Goal: Complete application form

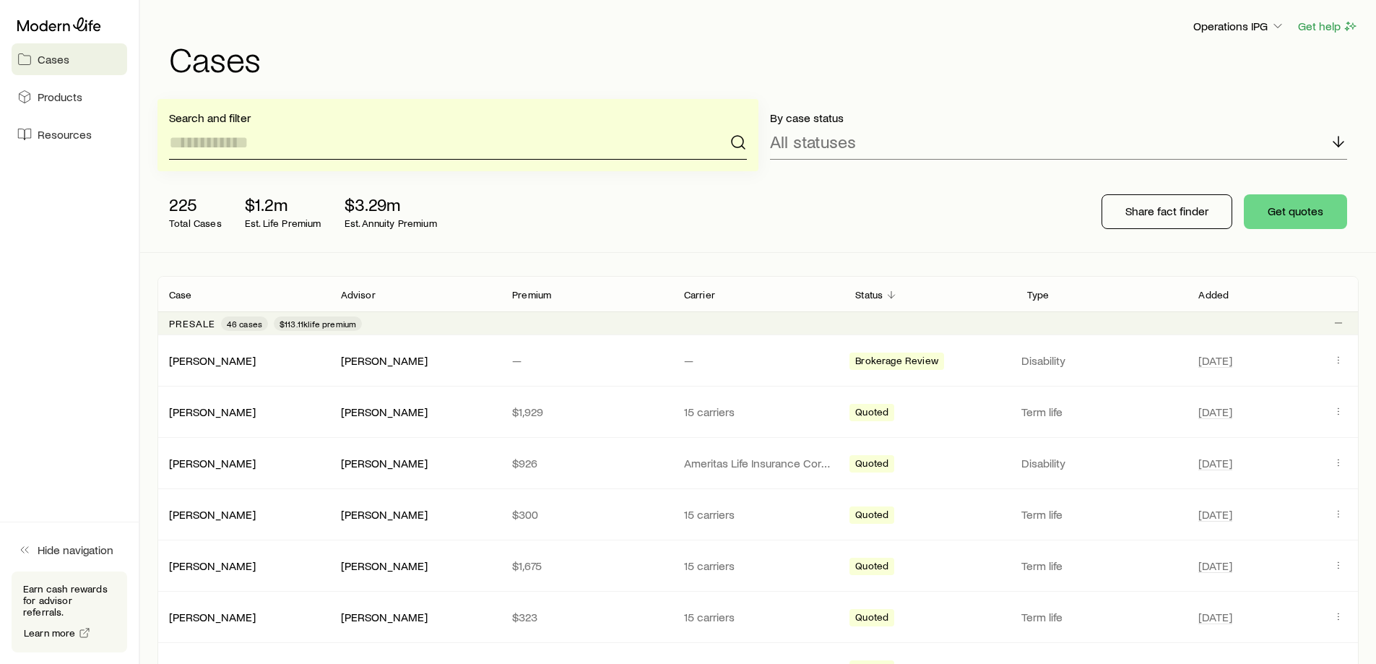
drag, startPoint x: 274, startPoint y: 136, endPoint x: 137, endPoint y: 59, distance: 156.9
click at [269, 133] on input at bounding box center [458, 142] width 578 height 35
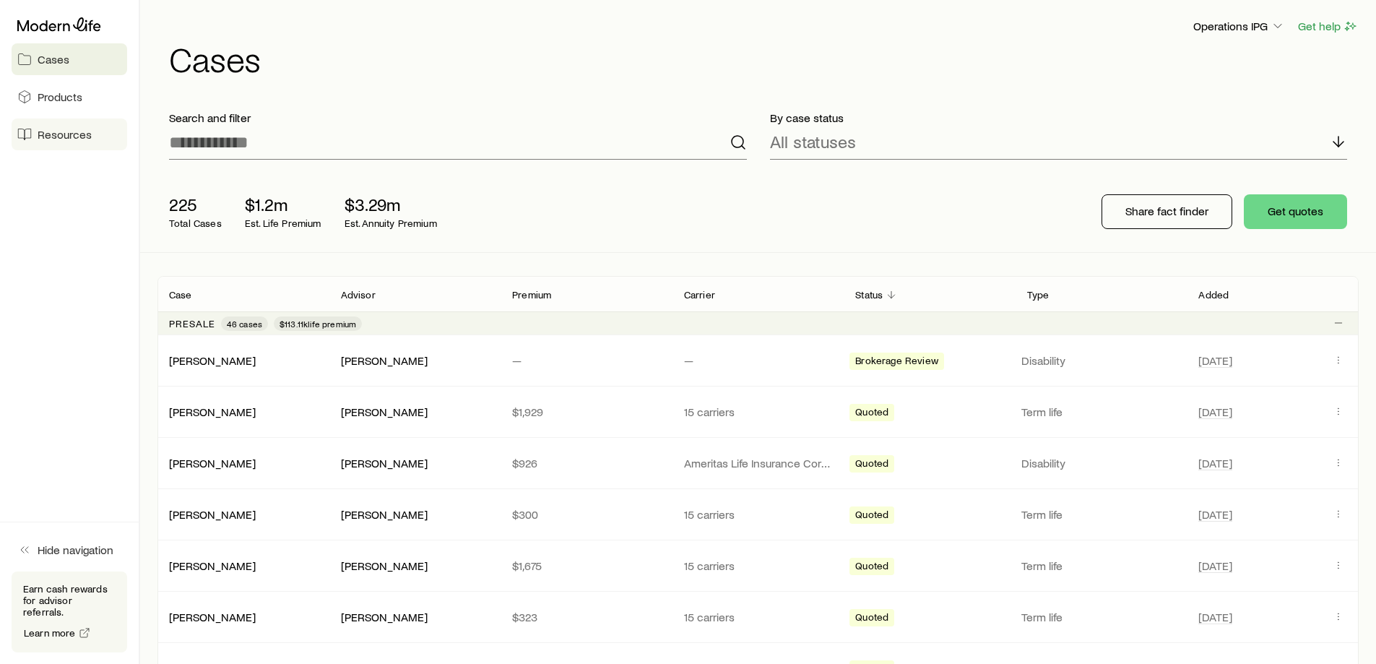
click at [82, 142] on link "Resources" at bounding box center [70, 134] width 116 height 32
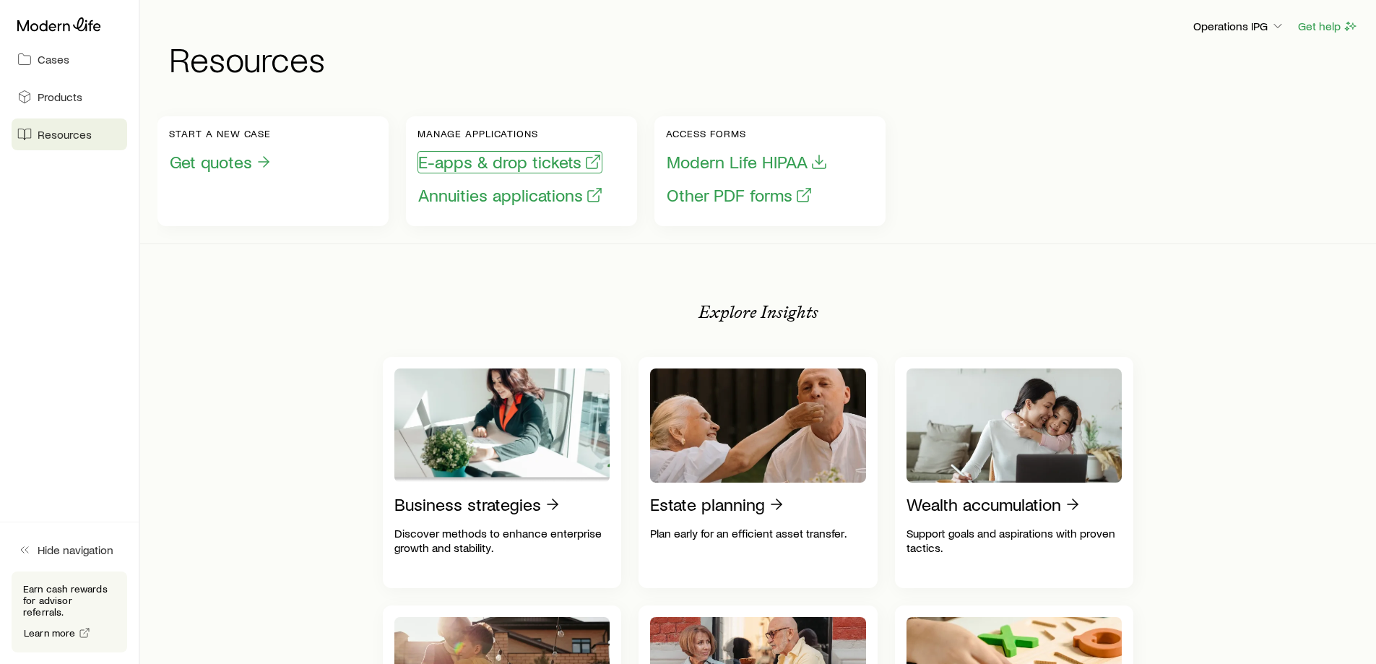
click at [545, 160] on button "E-apps & drop tickets" at bounding box center [510, 162] width 185 height 22
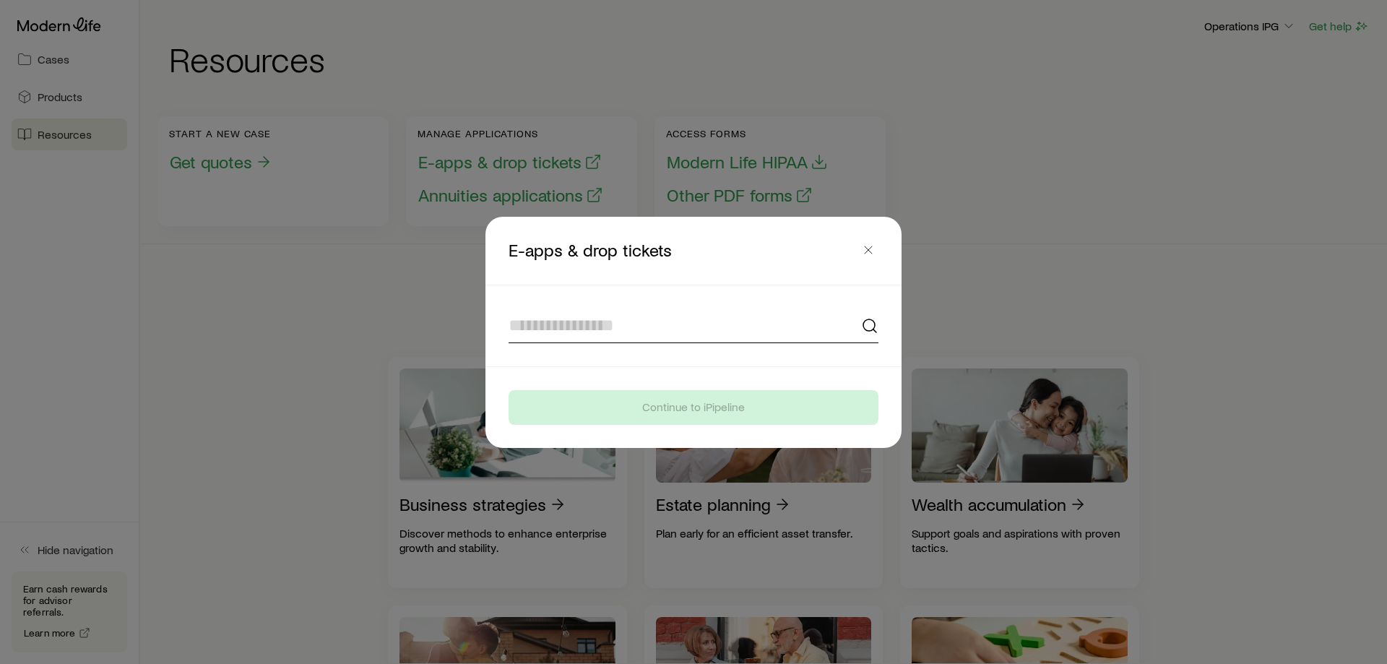
click at [583, 342] on input at bounding box center [694, 326] width 370 height 35
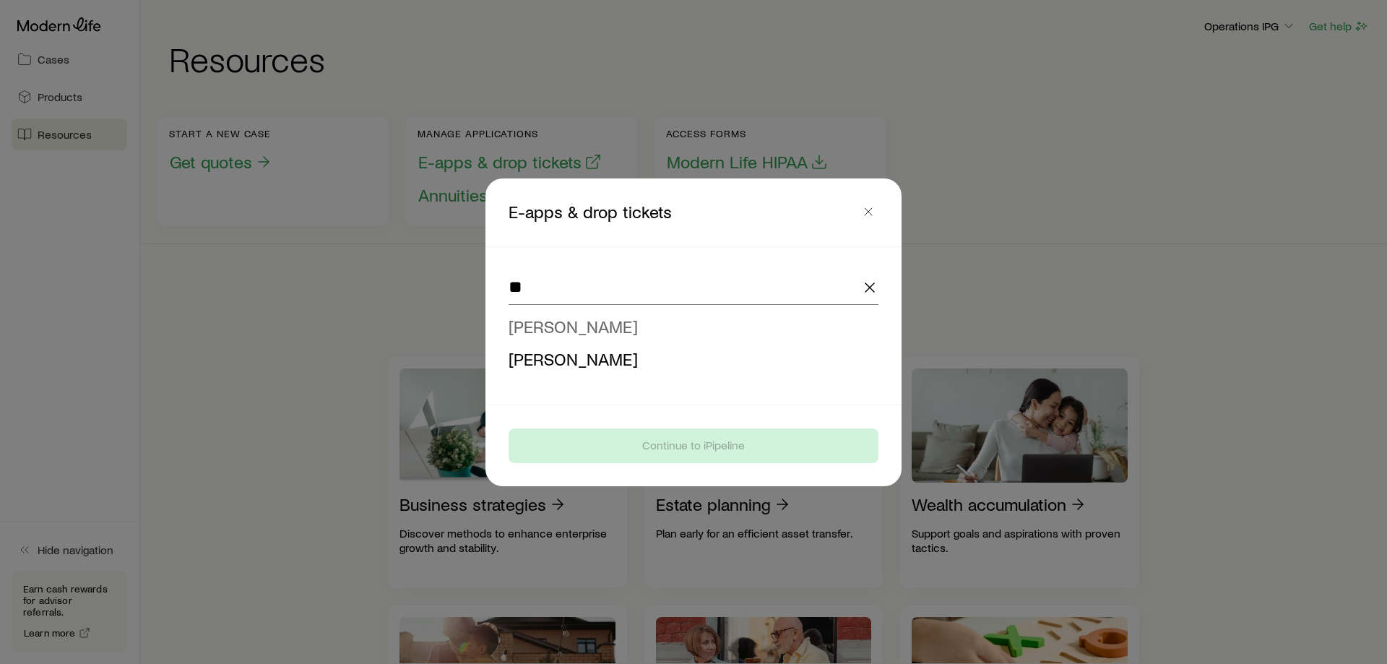
click at [590, 316] on span "[PERSON_NAME]" at bounding box center [573, 326] width 129 height 21
type input "**********"
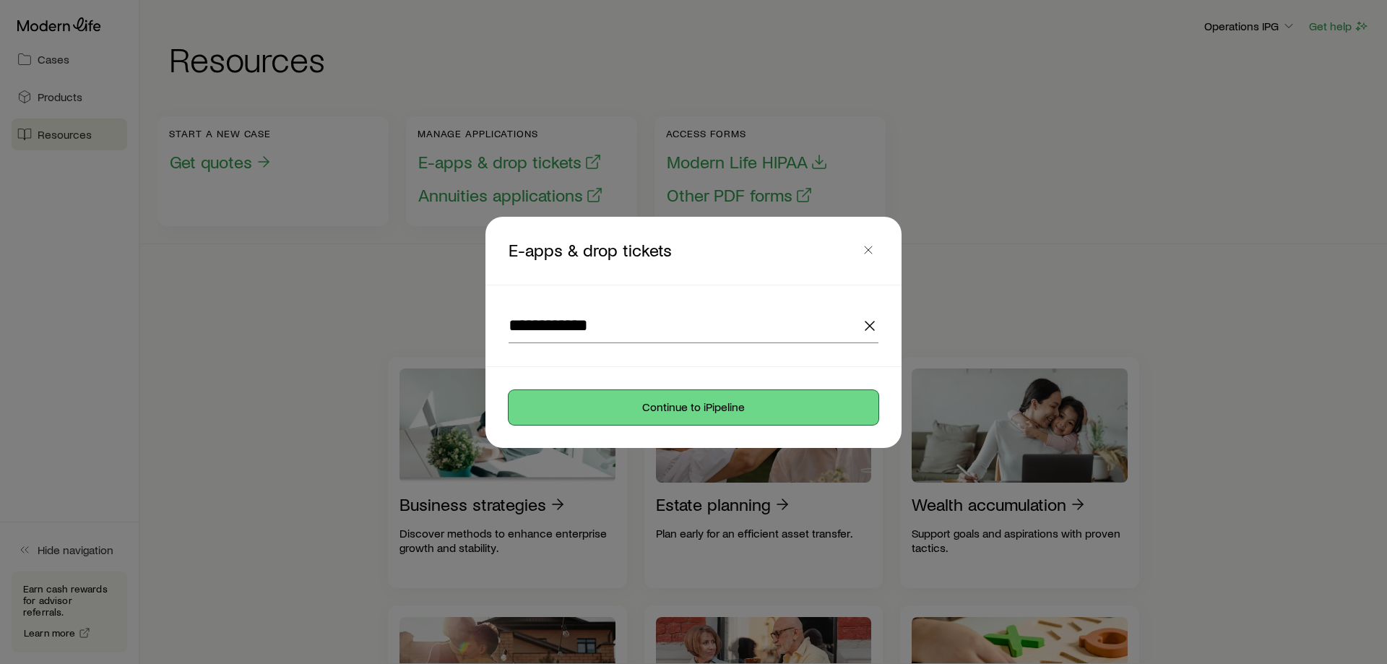
click at [667, 403] on button "Continue to iPipeline" at bounding box center [694, 407] width 370 height 35
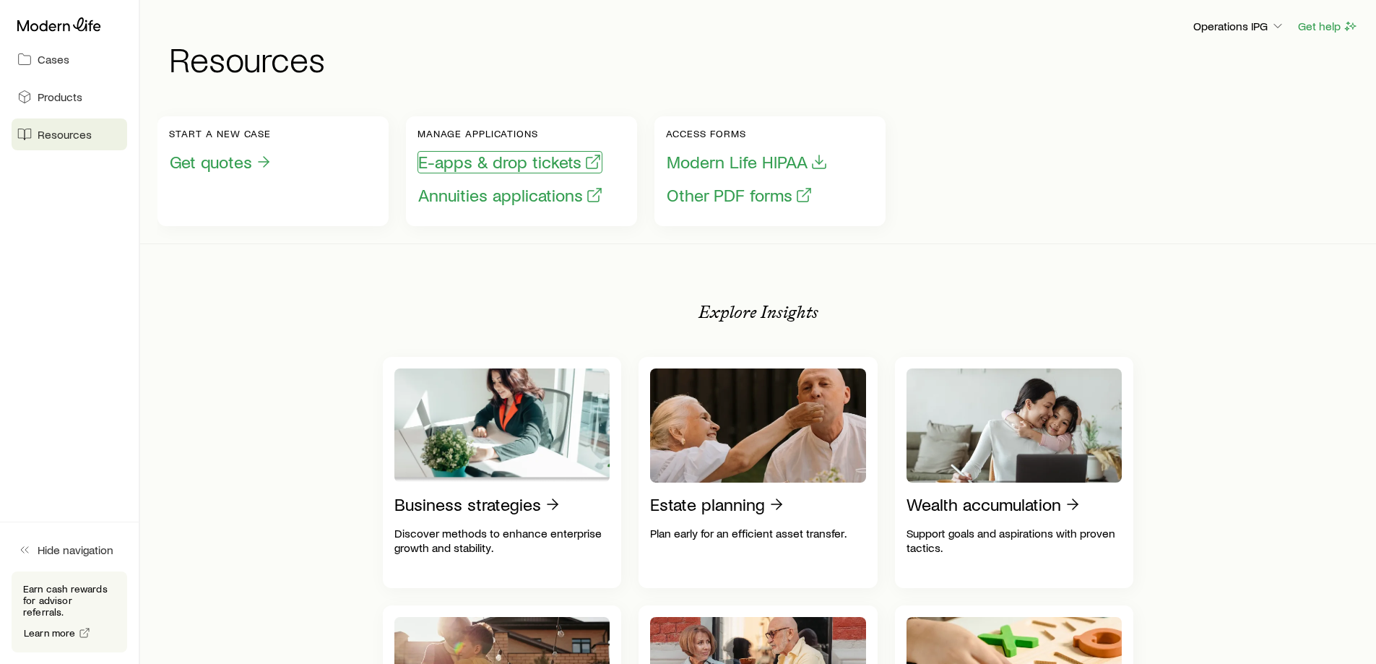
click at [508, 155] on button "E-apps & drop tickets" at bounding box center [510, 162] width 185 height 22
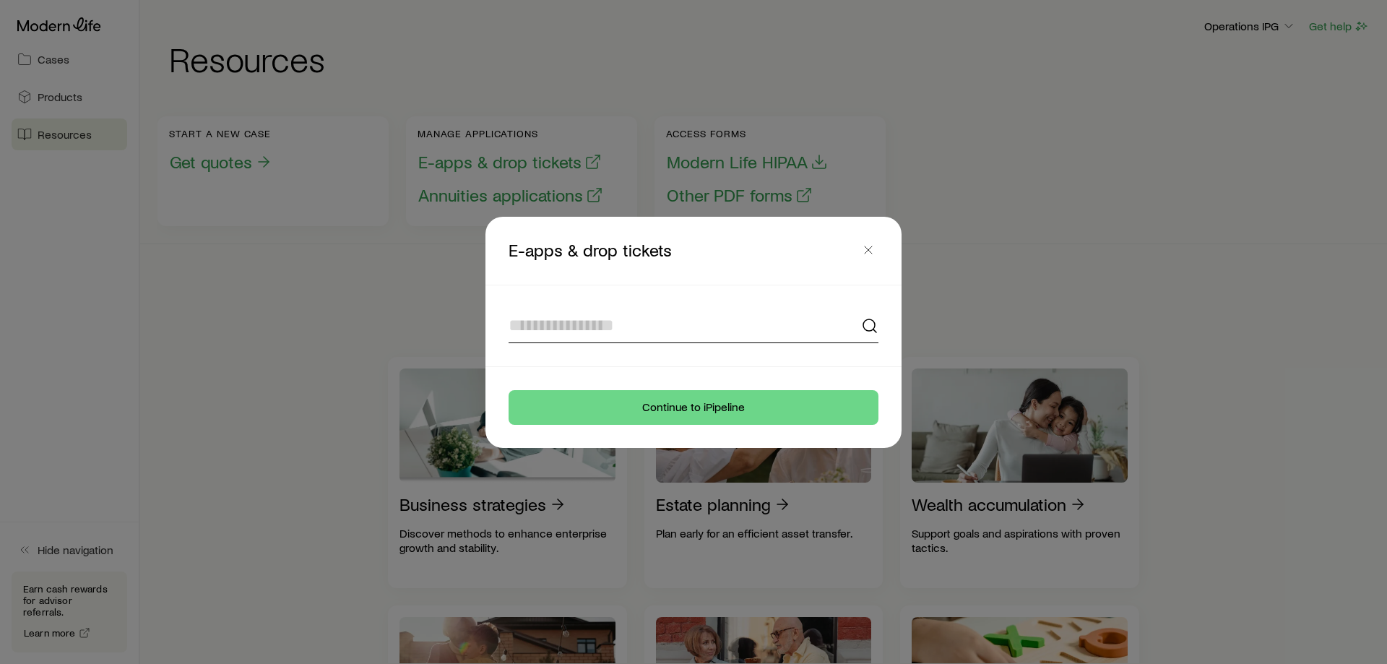
click at [600, 322] on input at bounding box center [694, 326] width 370 height 35
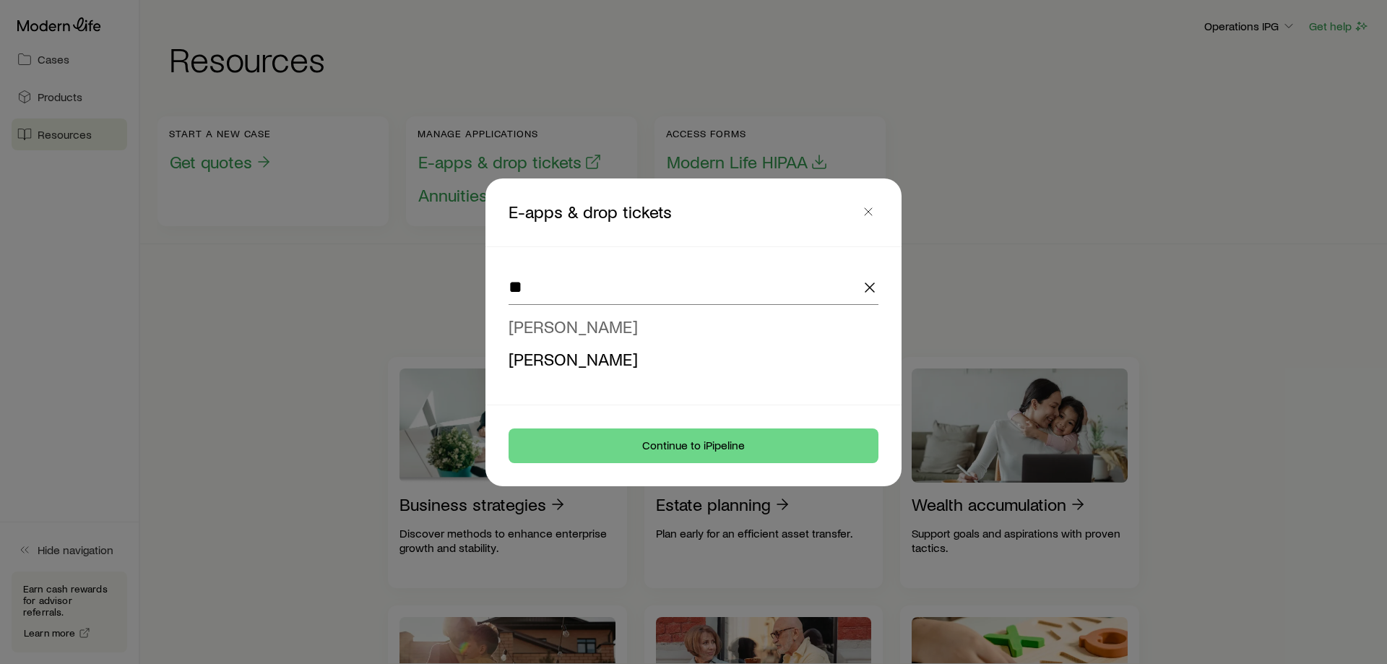
click at [598, 330] on span "[PERSON_NAME]" at bounding box center [573, 326] width 129 height 21
type input "**********"
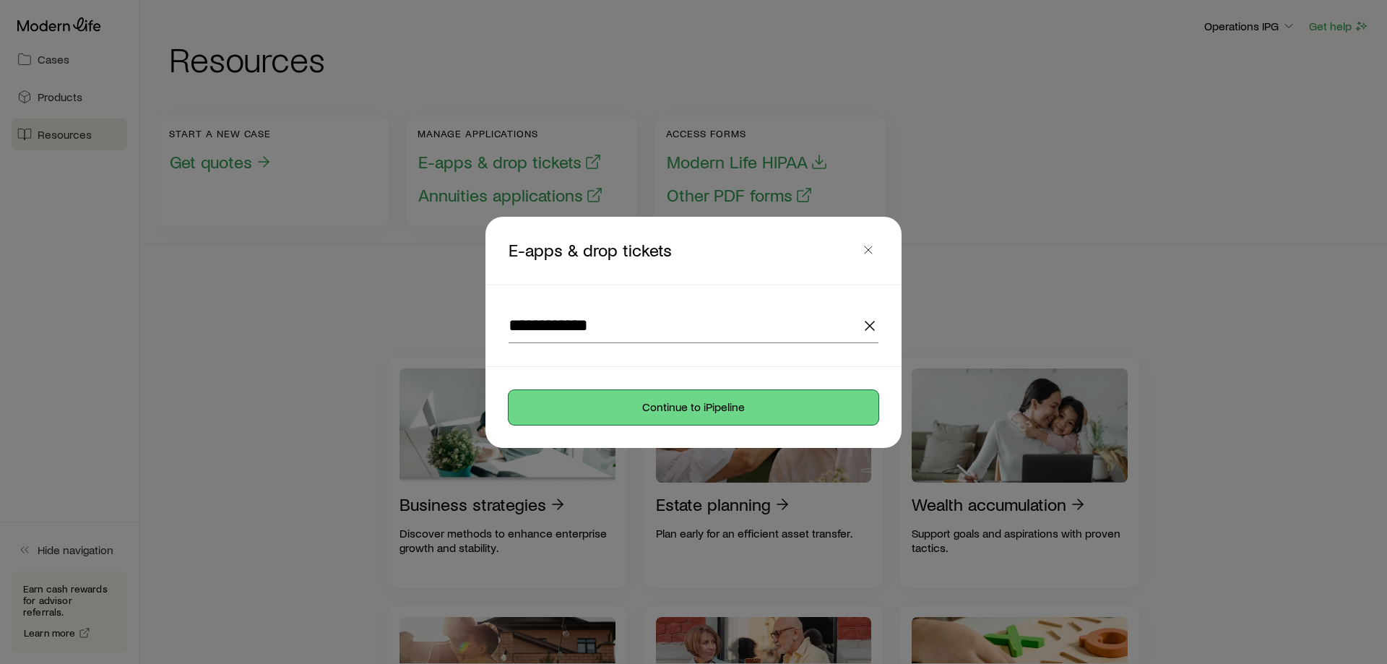
click at [624, 410] on button "Continue to iPipeline" at bounding box center [694, 407] width 370 height 35
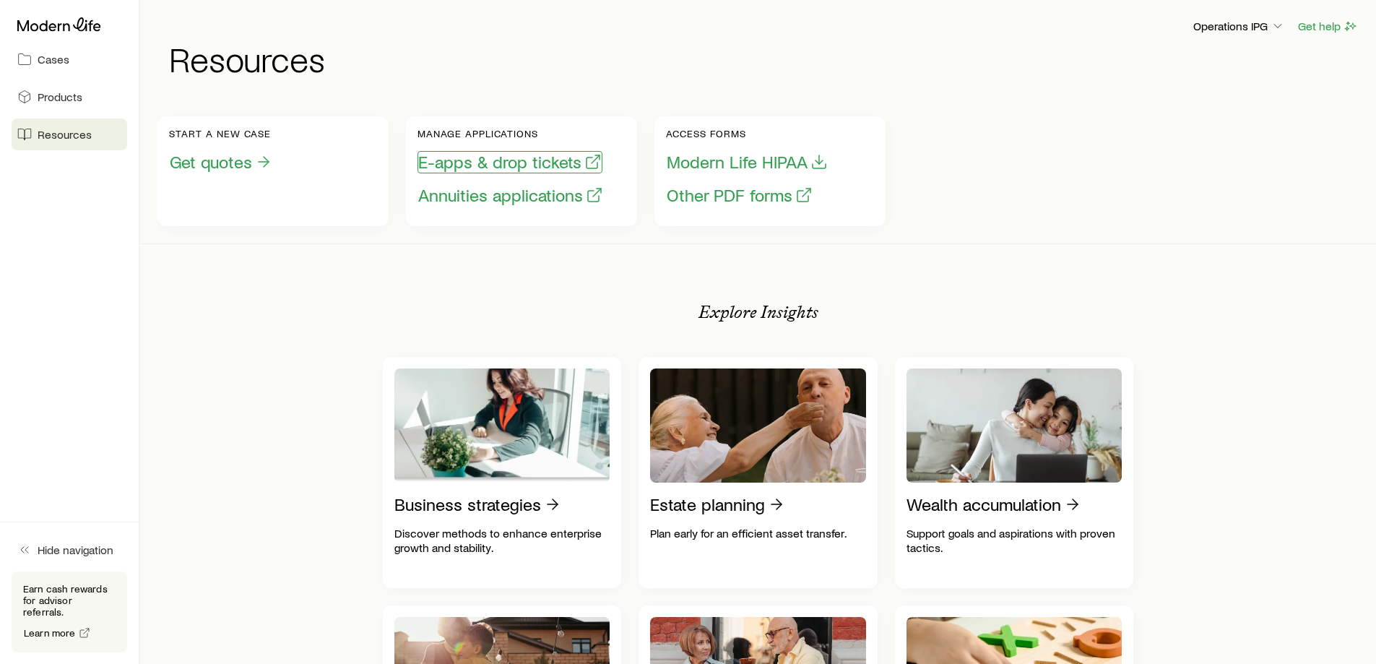
click at [501, 161] on button "E-apps & drop tickets" at bounding box center [510, 162] width 185 height 22
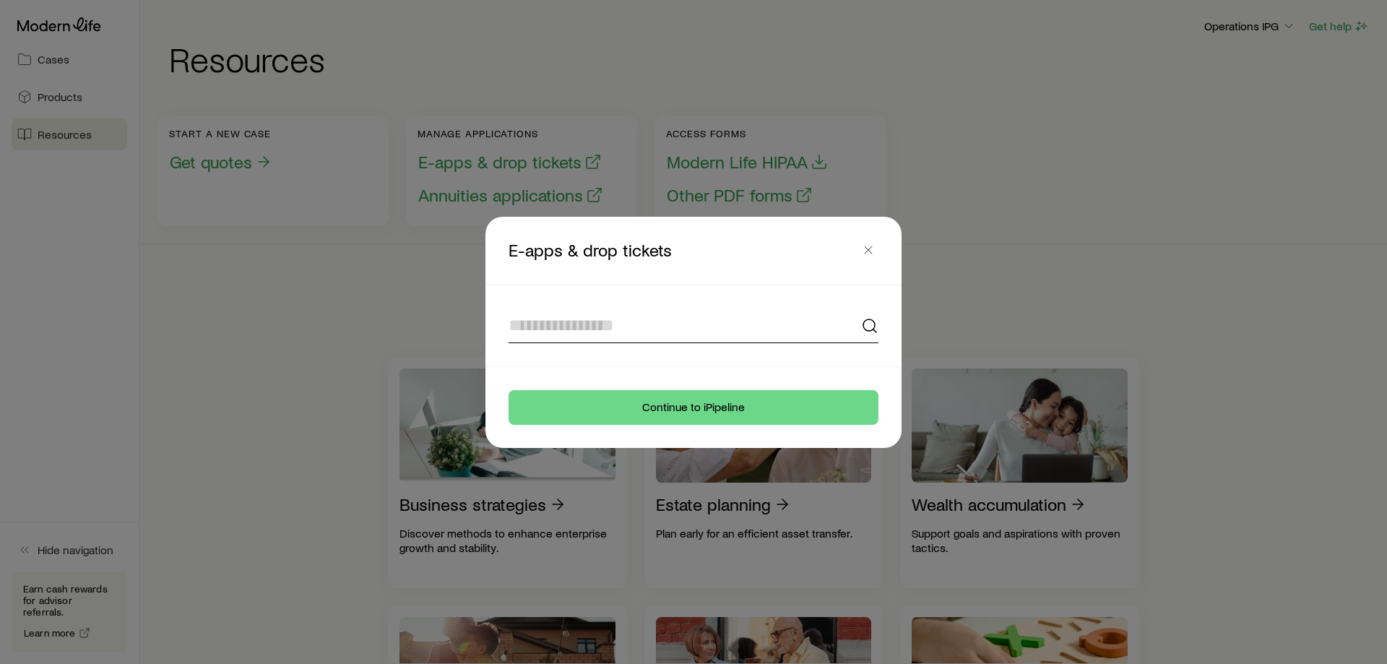
click at [603, 313] on input at bounding box center [694, 326] width 370 height 35
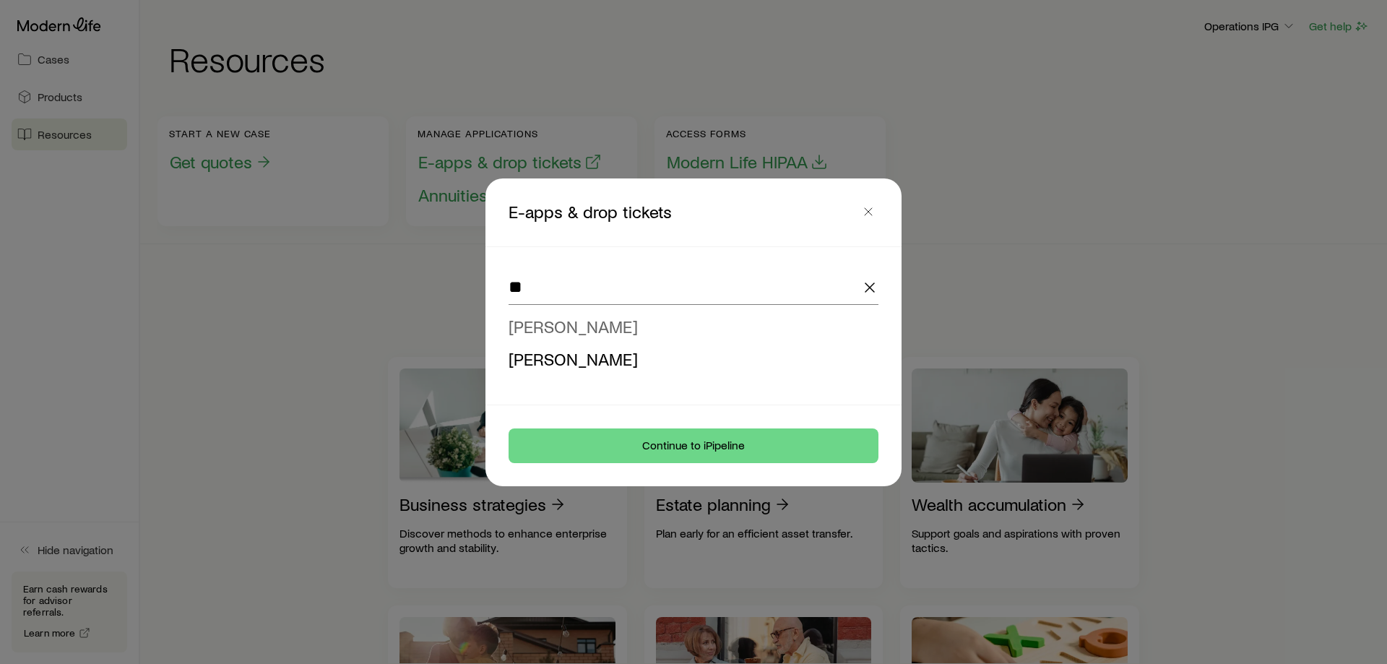
click at [596, 313] on li "[PERSON_NAME]" at bounding box center [689, 327] width 361 height 33
type input "**********"
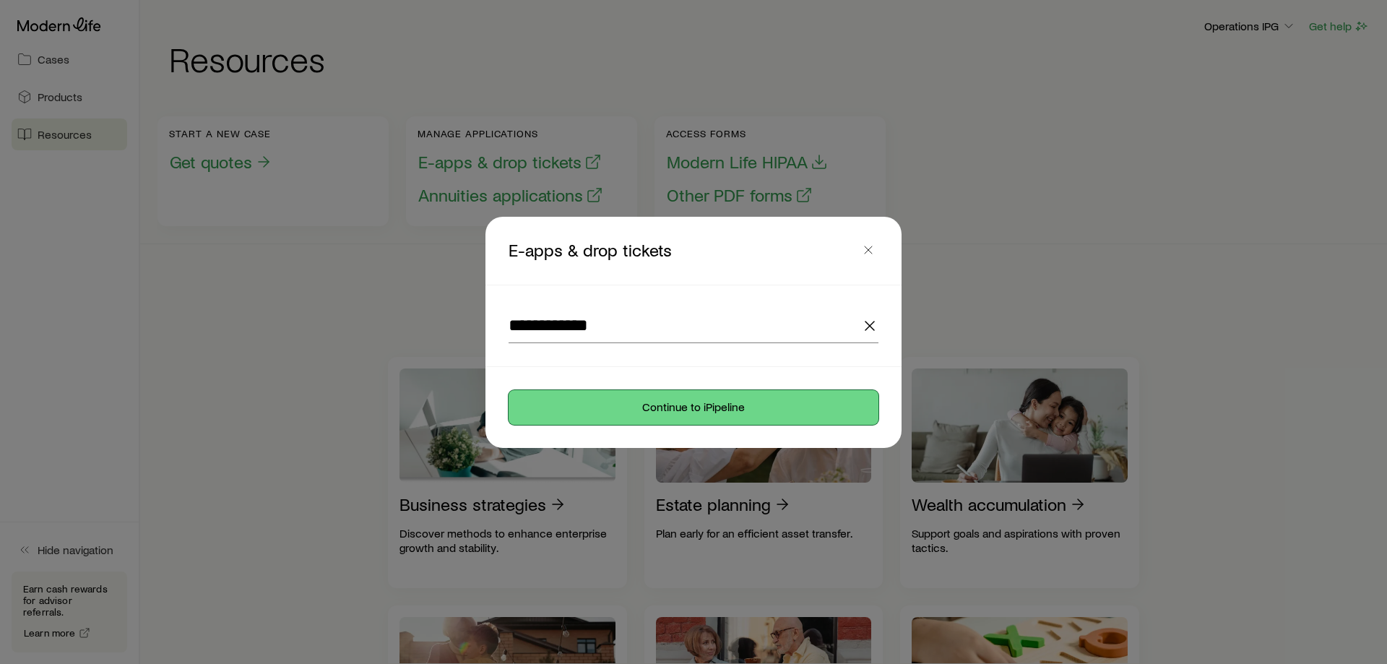
click at [656, 417] on button "Continue to iPipeline" at bounding box center [694, 407] width 370 height 35
